Goal: Book appointment/travel/reservation

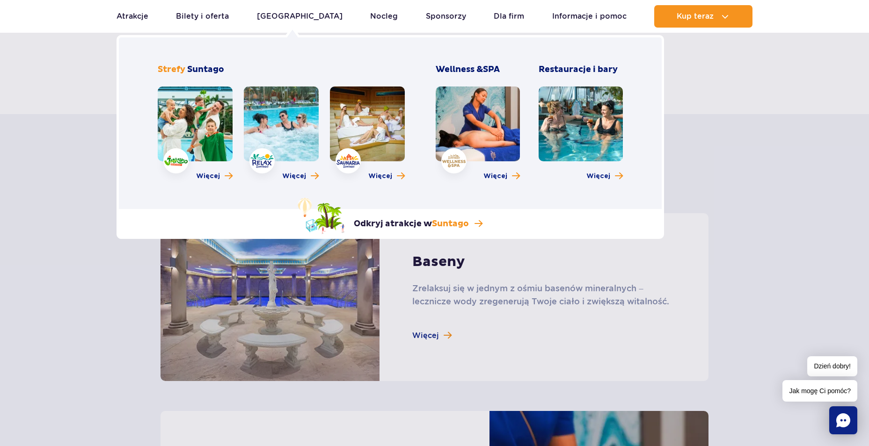
scroll to position [468, 0]
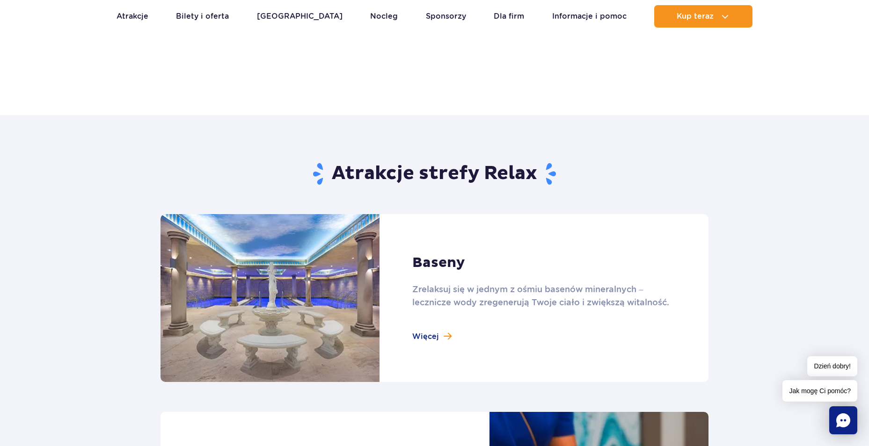
click at [440, 335] on link at bounding box center [434, 298] width 548 height 168
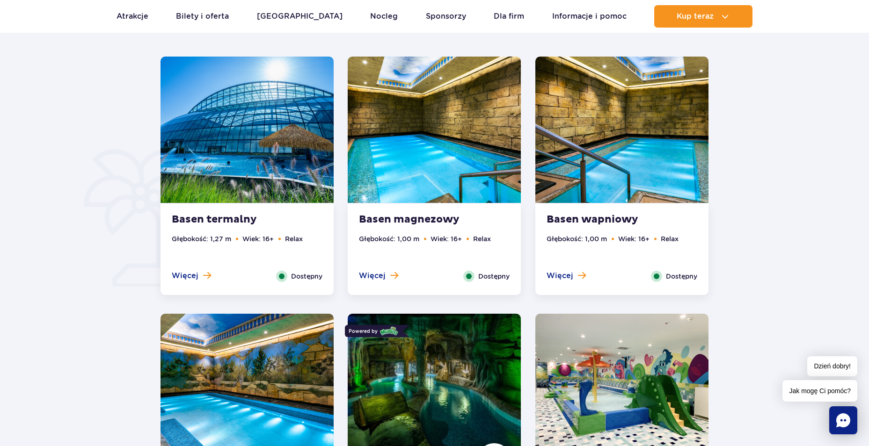
scroll to position [608, 0]
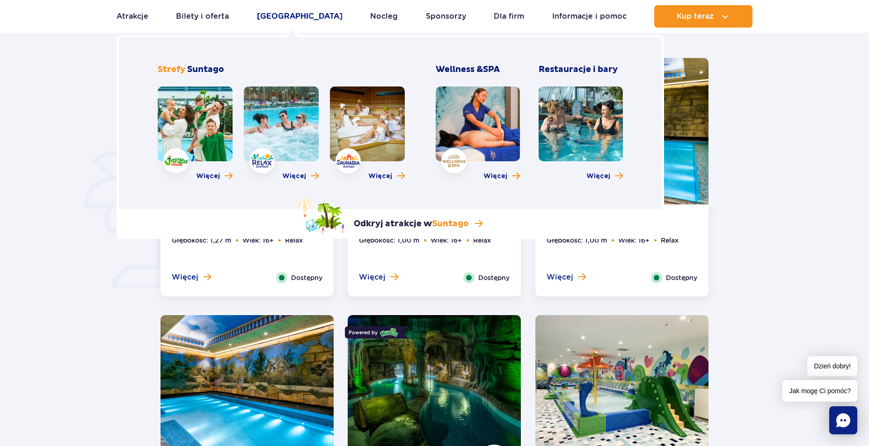
click at [278, 18] on link "[GEOGRAPHIC_DATA]" at bounding box center [300, 16] width 86 height 22
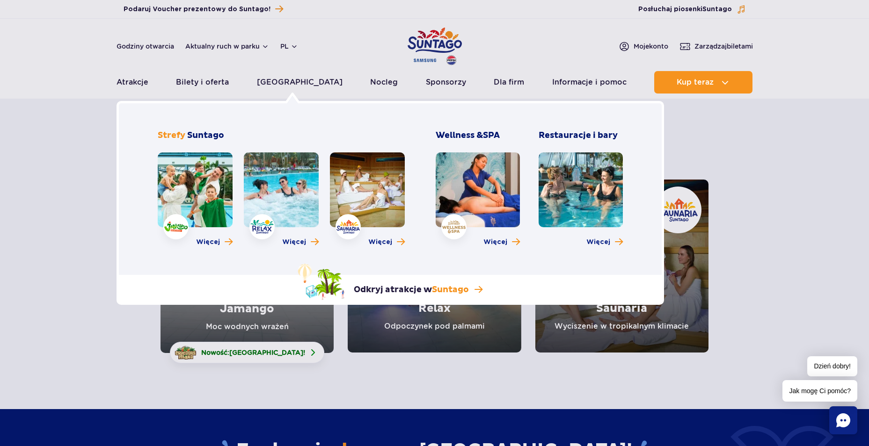
click at [211, 190] on link at bounding box center [195, 189] width 75 height 75
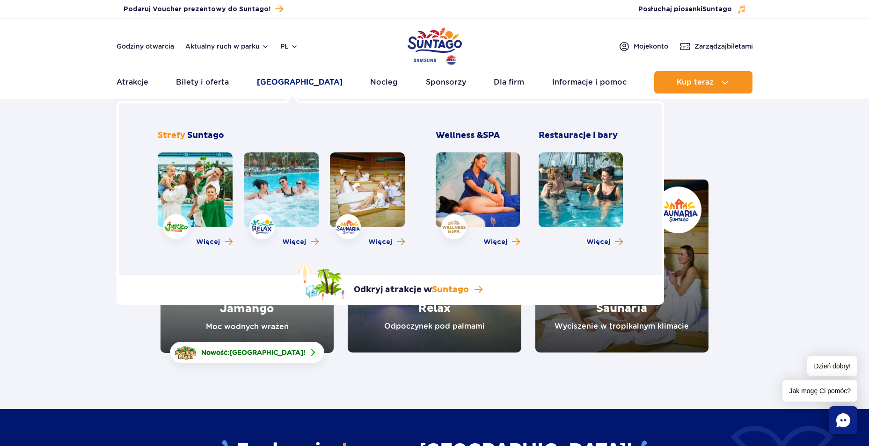
click at [294, 81] on link "[GEOGRAPHIC_DATA]" at bounding box center [300, 82] width 86 height 22
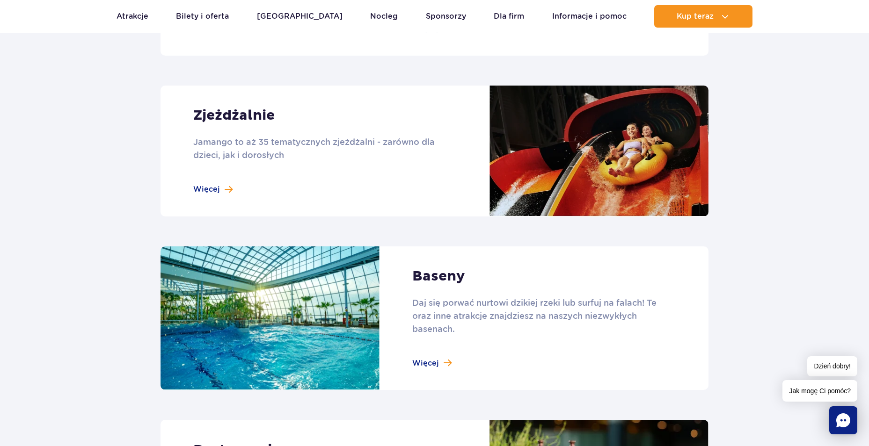
scroll to position [982, 0]
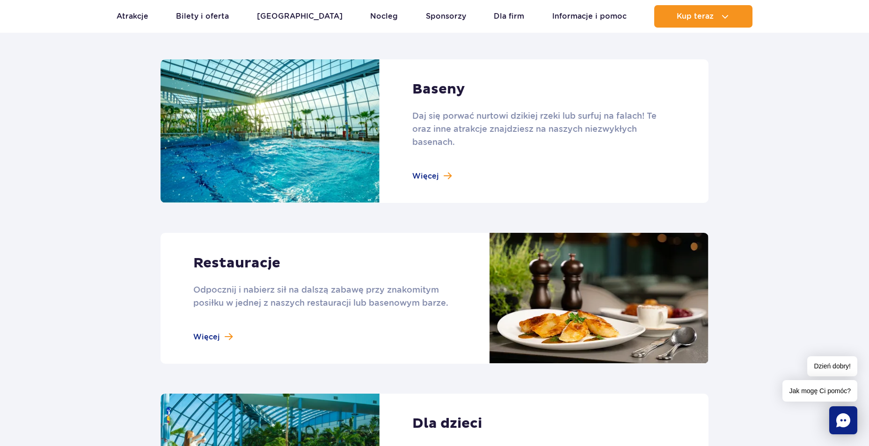
click at [432, 175] on link at bounding box center [434, 131] width 548 height 144
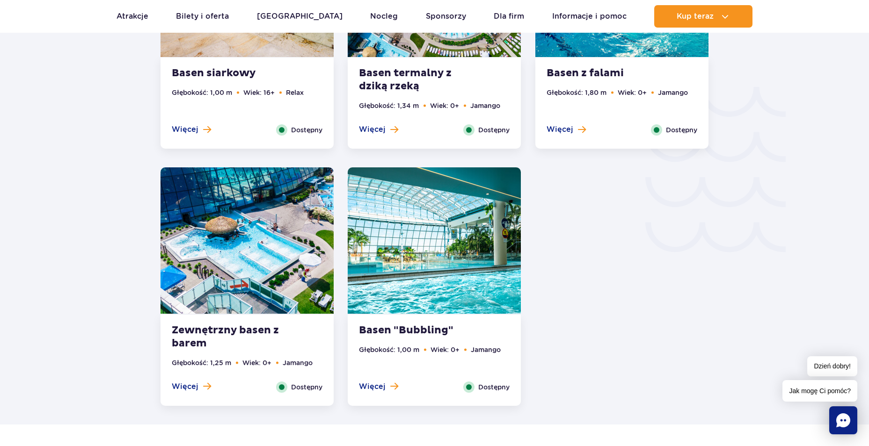
scroll to position [1544, 0]
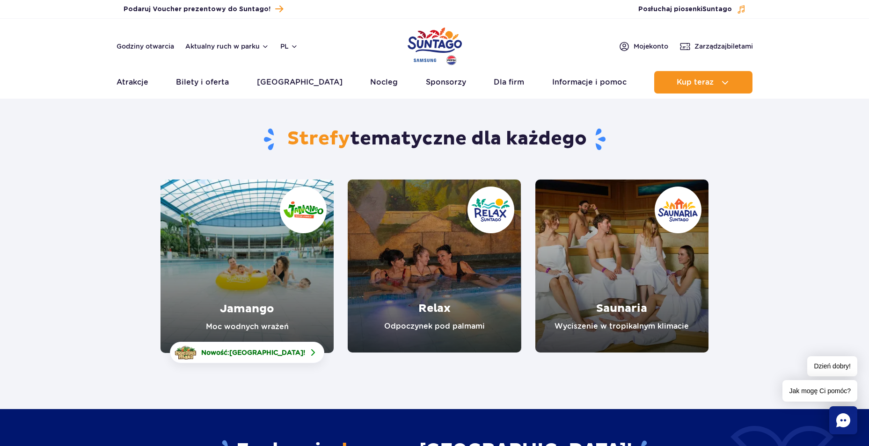
click at [415, 238] on link "Relax" at bounding box center [434, 266] width 173 height 173
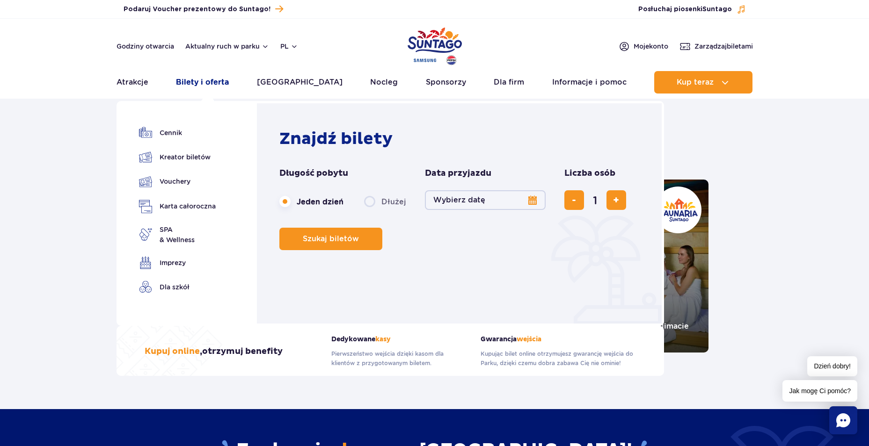
click at [196, 85] on link "Bilety i oferta" at bounding box center [202, 82] width 53 height 22
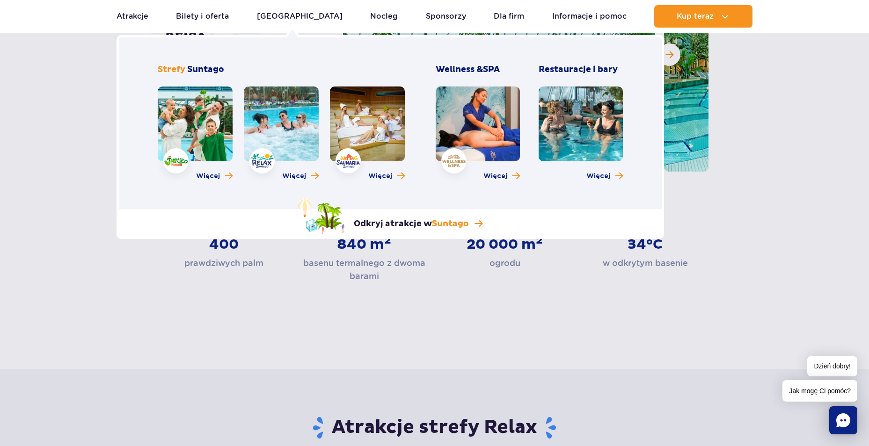
scroll to position [281, 0]
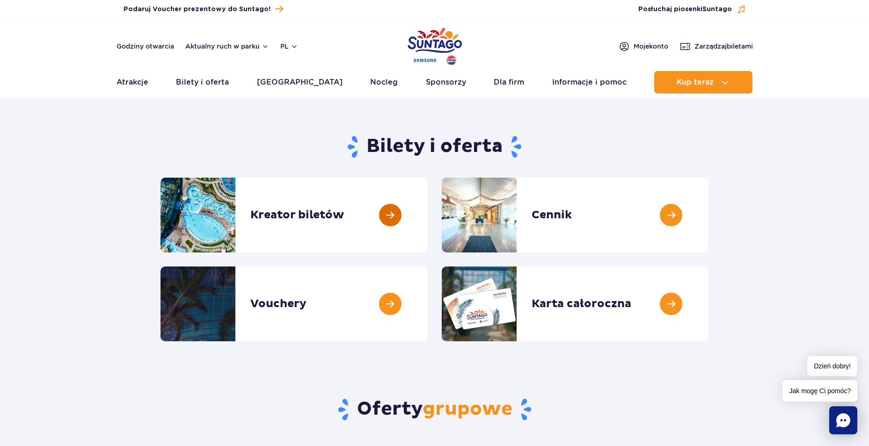
click at [428, 217] on link at bounding box center [428, 215] width 0 height 75
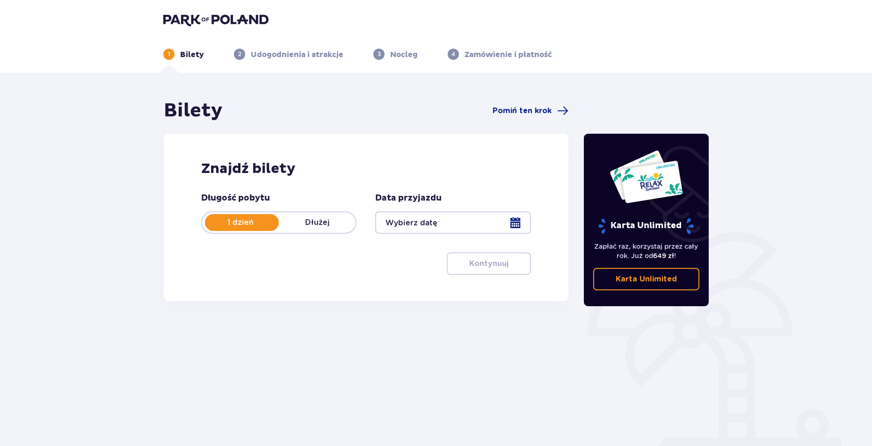
click at [426, 229] on div at bounding box center [452, 222] width 155 height 22
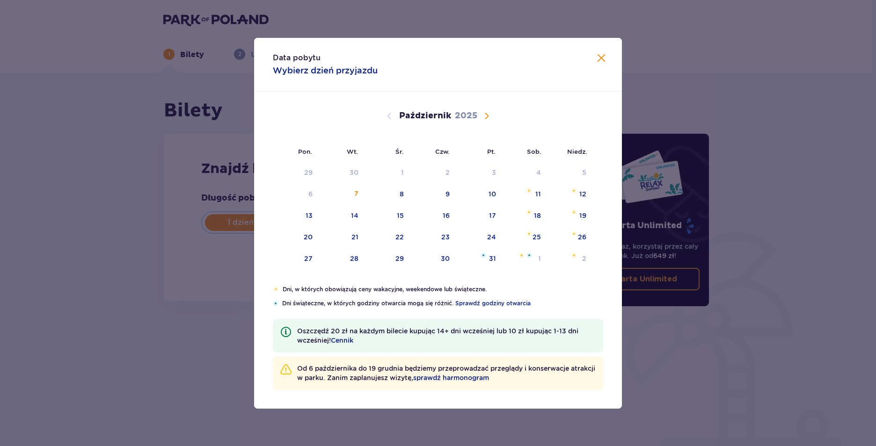
click at [484, 116] on span "Następny miesiąc" at bounding box center [486, 115] width 11 height 11
click at [584, 219] on div "16" at bounding box center [582, 215] width 7 height 9
type input "[DATE]"
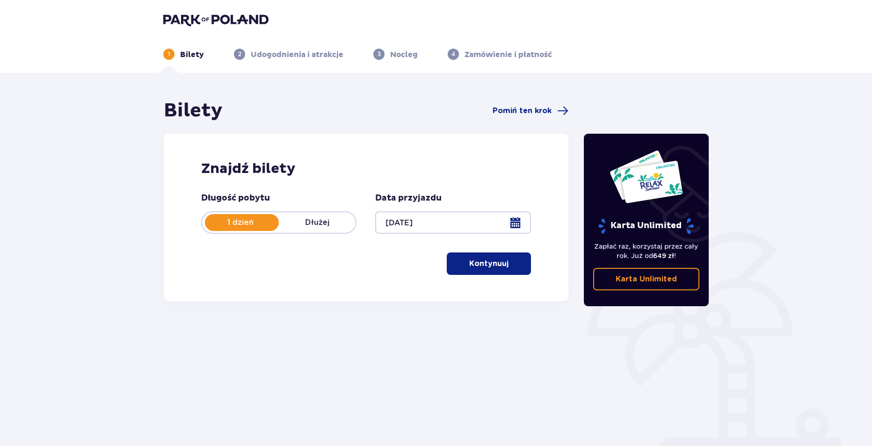
click at [469, 268] on p "Kontynuuj" at bounding box center [488, 264] width 39 height 10
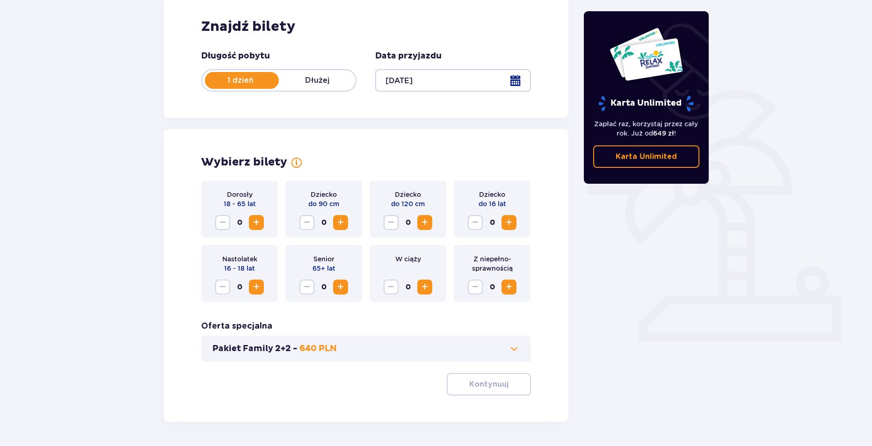
scroll to position [174, 0]
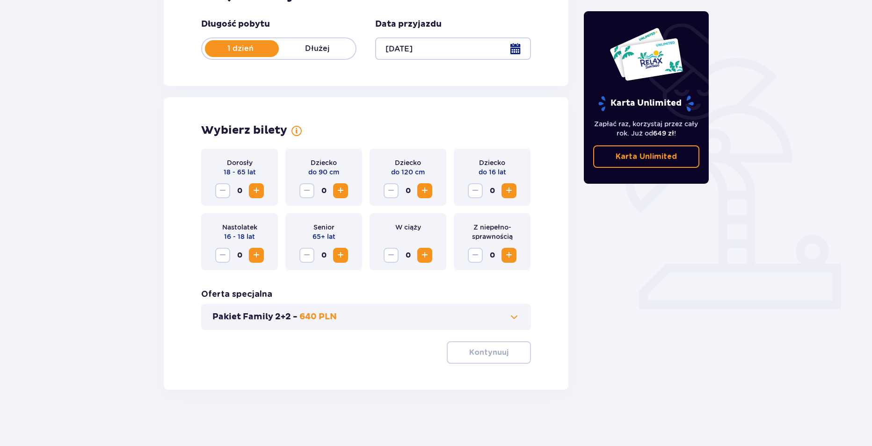
click at [511, 189] on span "Zwiększ" at bounding box center [508, 190] width 11 height 11
click at [254, 256] on span "Zwiększ" at bounding box center [256, 255] width 11 height 11
click at [508, 190] on span "Zwiększ" at bounding box center [508, 190] width 11 height 11
click at [261, 189] on span "Zwiększ" at bounding box center [256, 190] width 11 height 11
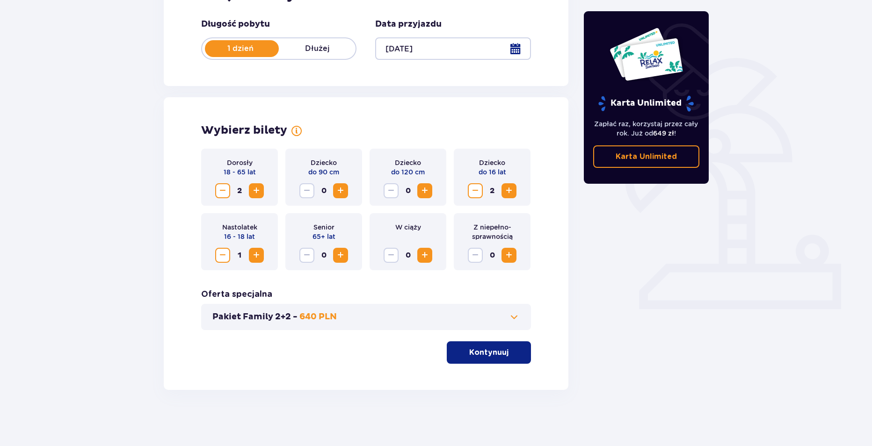
click at [496, 352] on p "Kontynuuj" at bounding box center [488, 353] width 39 height 10
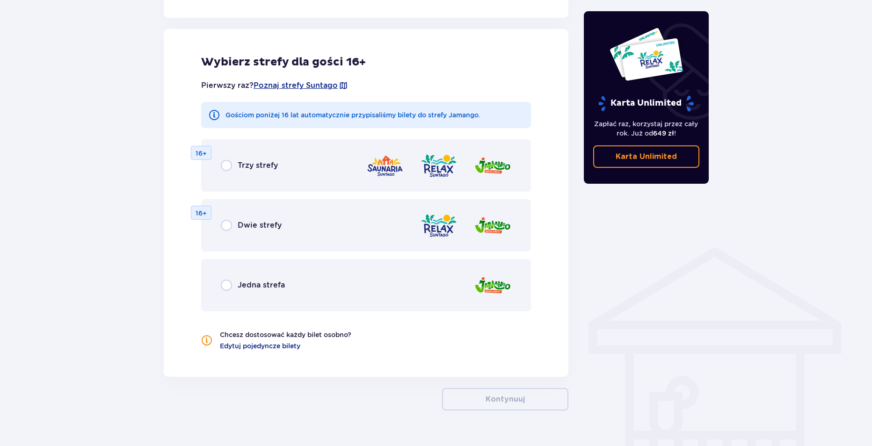
scroll to position [519, 0]
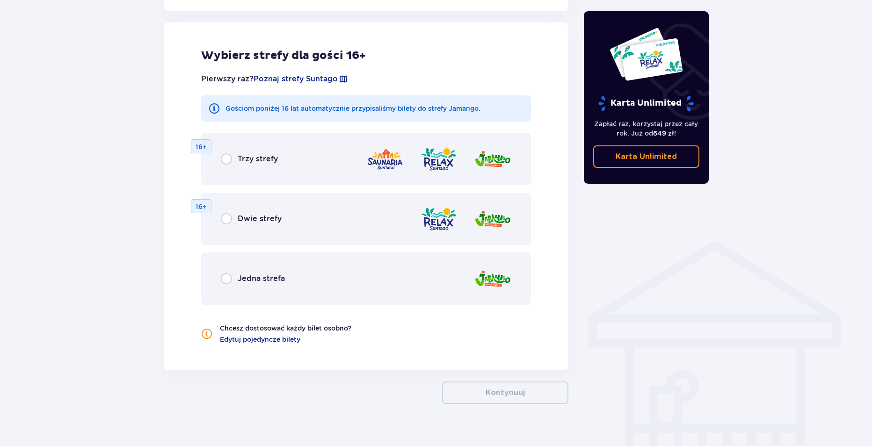
click at [223, 277] on input "radio" at bounding box center [226, 278] width 11 height 11
radio input "true"
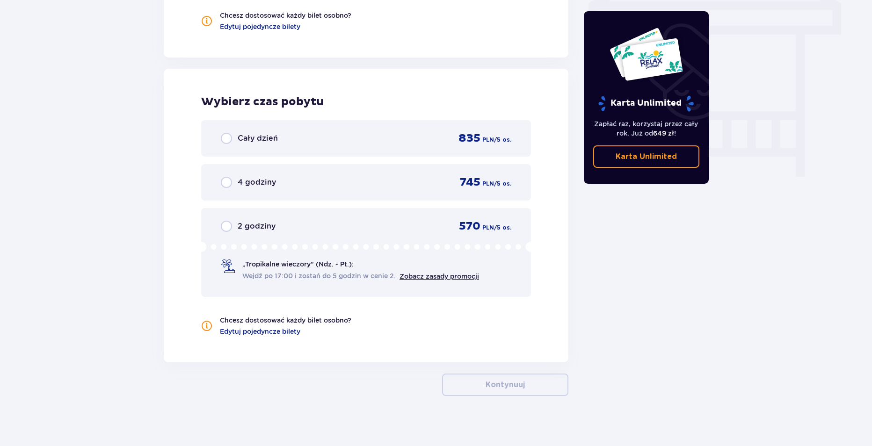
scroll to position [838, 0]
